Goal: Use online tool/utility: Utilize a website feature to perform a specific function

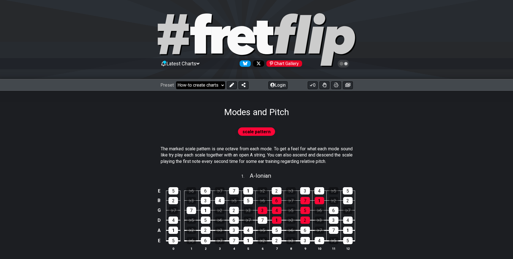
click at [176, 81] on select "Welcome to #fretflip! Initial Preset Custom Preset Minor Pentatonic Major Penta…" at bounding box center [200, 85] width 49 height 8
select select "/guitar-scales-generator"
select select "A"
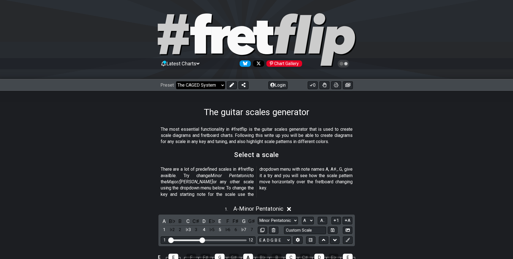
click at [176, 81] on select "Welcome to #fretflip! Initial Preset Custom Preset Minor Pentatonic Major Penta…" at bounding box center [200, 85] width 49 height 8
select select "/the-caged-system"
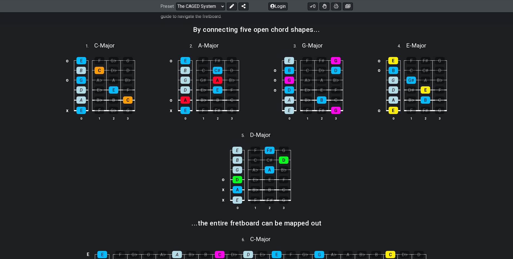
scroll to position [177, 0]
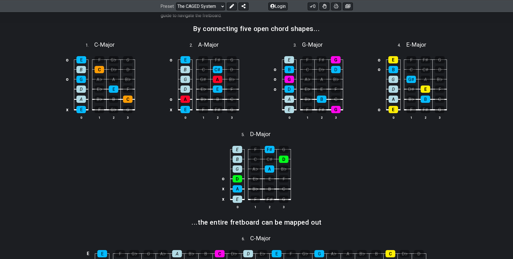
click at [264, 184] on td "B" at bounding box center [269, 183] width 14 height 10
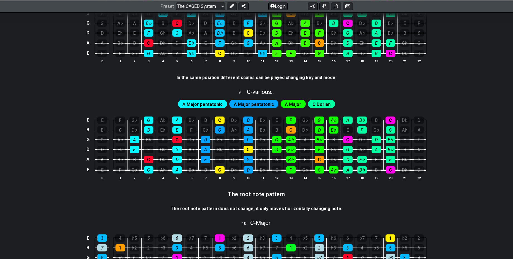
scroll to position [0, 0]
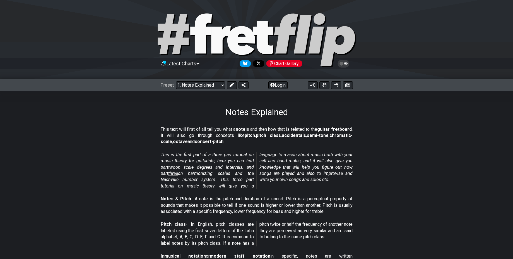
click at [199, 64] on icon at bounding box center [197, 63] width 3 height 5
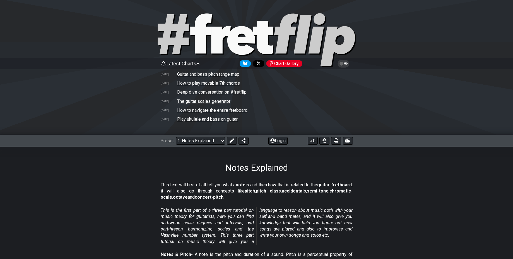
click at [224, 100] on td "The guitar scales generator" at bounding box center [204, 101] width 54 height 6
select select "A"
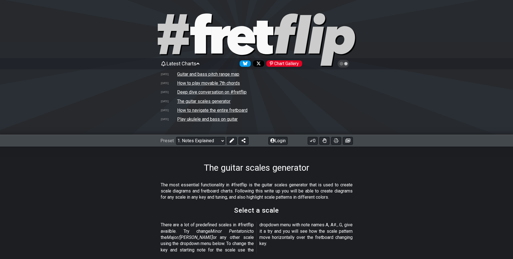
select select "/guitar-scales-generator"
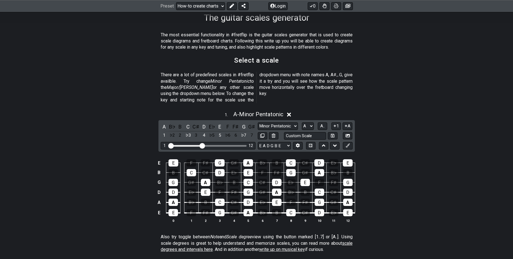
scroll to position [149, 0]
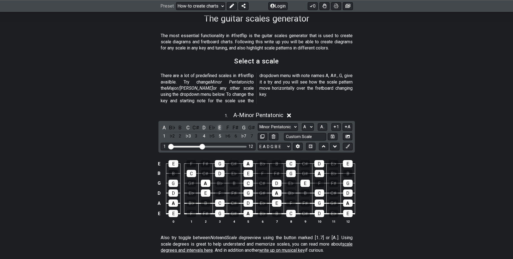
click at [218, 124] on div "E" at bounding box center [219, 128] width 7 height 8
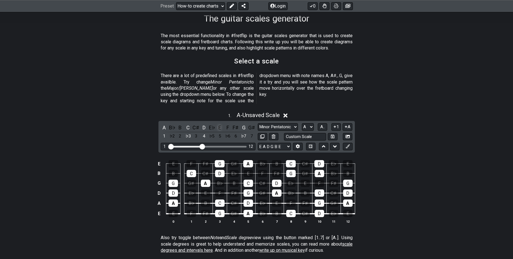
click at [218, 124] on div "E" at bounding box center [219, 128] width 7 height 8
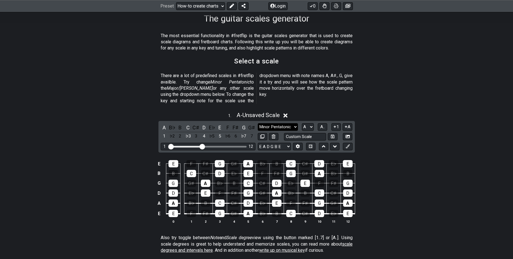
click at [279, 123] on select "Minor Pentatonic New Scale Minor Pentatonic Major Pentatonic Minor Blues Major …" at bounding box center [278, 127] width 40 height 8
select select "E"
click at [302, 123] on select "A♭ A A♯ B♭ B C C♯ D♭ D D♯ E♭ E F F♯ G♭ G G♯" at bounding box center [308, 127] width 12 height 8
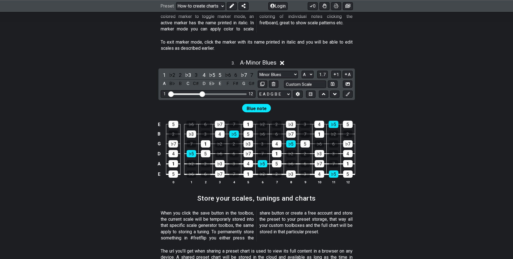
scroll to position [640, 0]
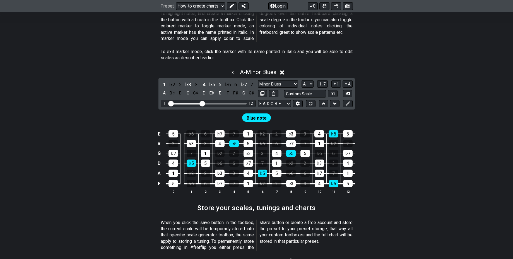
click at [256, 114] on span "Blue note" at bounding box center [257, 118] width 20 height 8
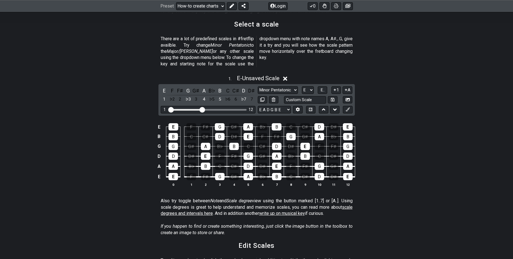
scroll to position [151, 0]
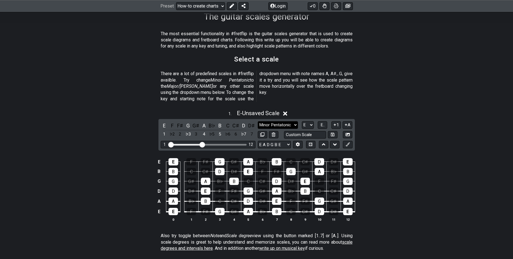
select select "Major / [PERSON_NAME]"
click at [258, 121] on select "Minor Pentatonic New Scale Minor Pentatonic Major Pentatonic Minor Blues Major …" at bounding box center [278, 125] width 40 height 8
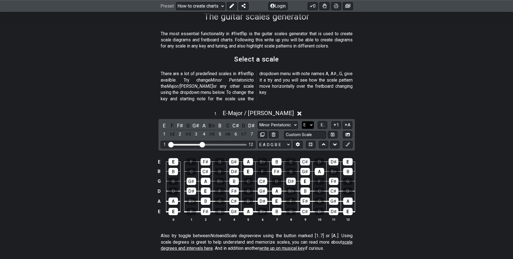
click at [302, 121] on select "A♭ A A♯ B♭ B C C♯ D♭ D D♯ E♭ E F F♯ G♭ G G♯" at bounding box center [308, 125] width 12 height 8
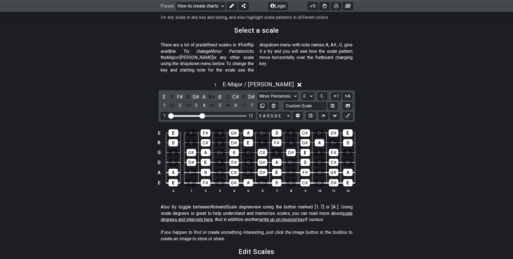
scroll to position [179, 0]
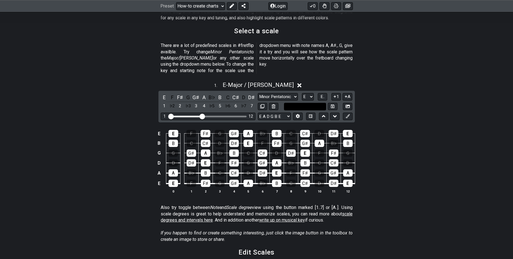
click at [323, 103] on input "text" at bounding box center [305, 107] width 42 height 8
type input "Custom Scale"
click at [374, 148] on div "E E F F♯ G G♯ A B♭ B C C♯ D D♯ E B B C C♯ D D♯ E F F♯ G G♯ A B♭ B G G G♯ A B♭ B…" at bounding box center [256, 161] width 435 height 78
drag, startPoint x: 287, startPoint y: 110, endPoint x: 328, endPoint y: 79, distance: 50.8
click at [328, 79] on div "1 . E - Major / Ionian E F F♯ G G♯ A B♭ B C C♯ D D♯ 1 ♭2 2 ♭3 3 4 ♭5 5 ♭6 6 ♭7 …" at bounding box center [256, 139] width 435 height 123
